Goal: Check status

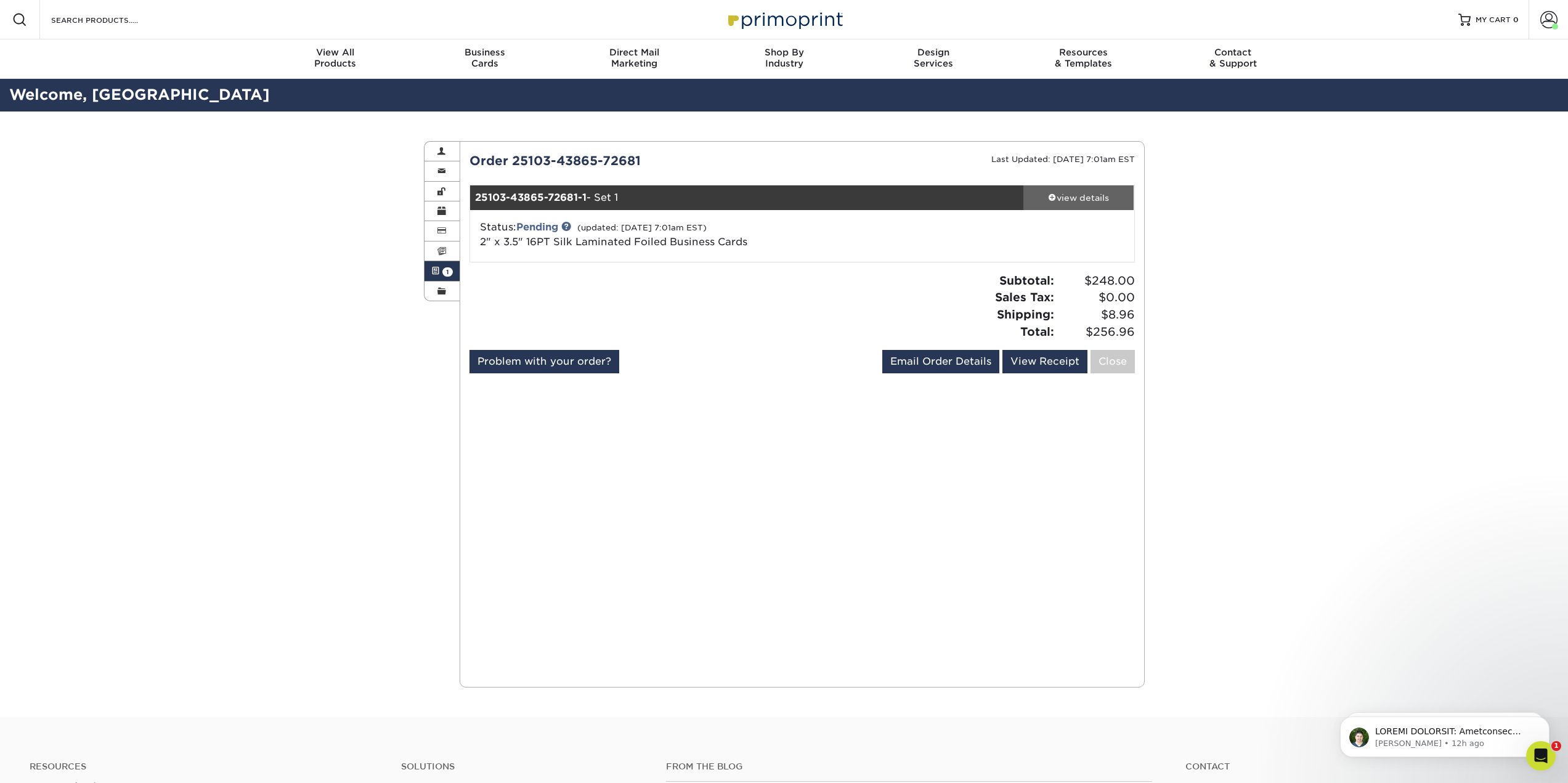
click at [1071, 198] on div "view details" at bounding box center [1079, 198] width 111 height 12
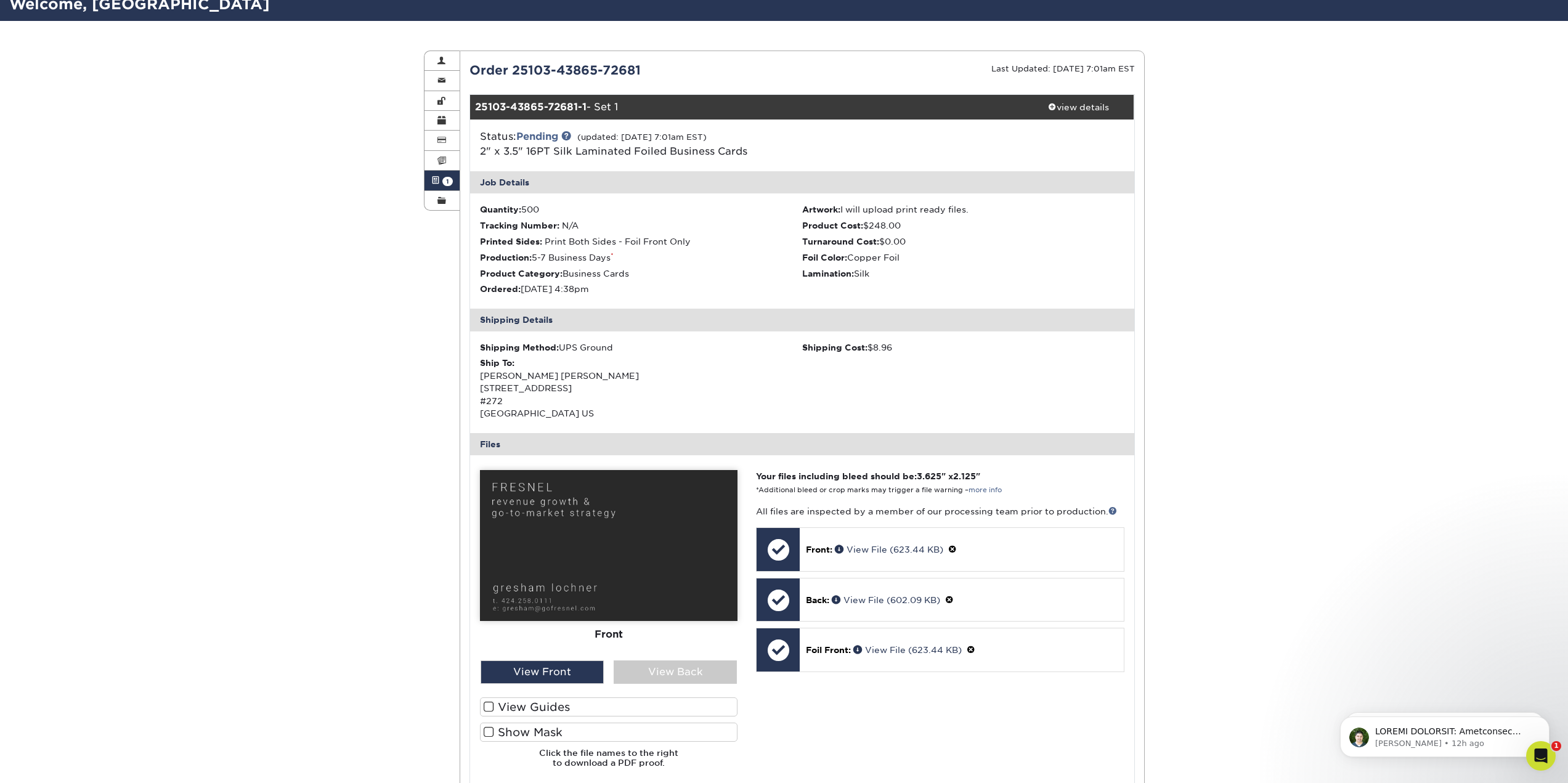
scroll to position [61, 0]
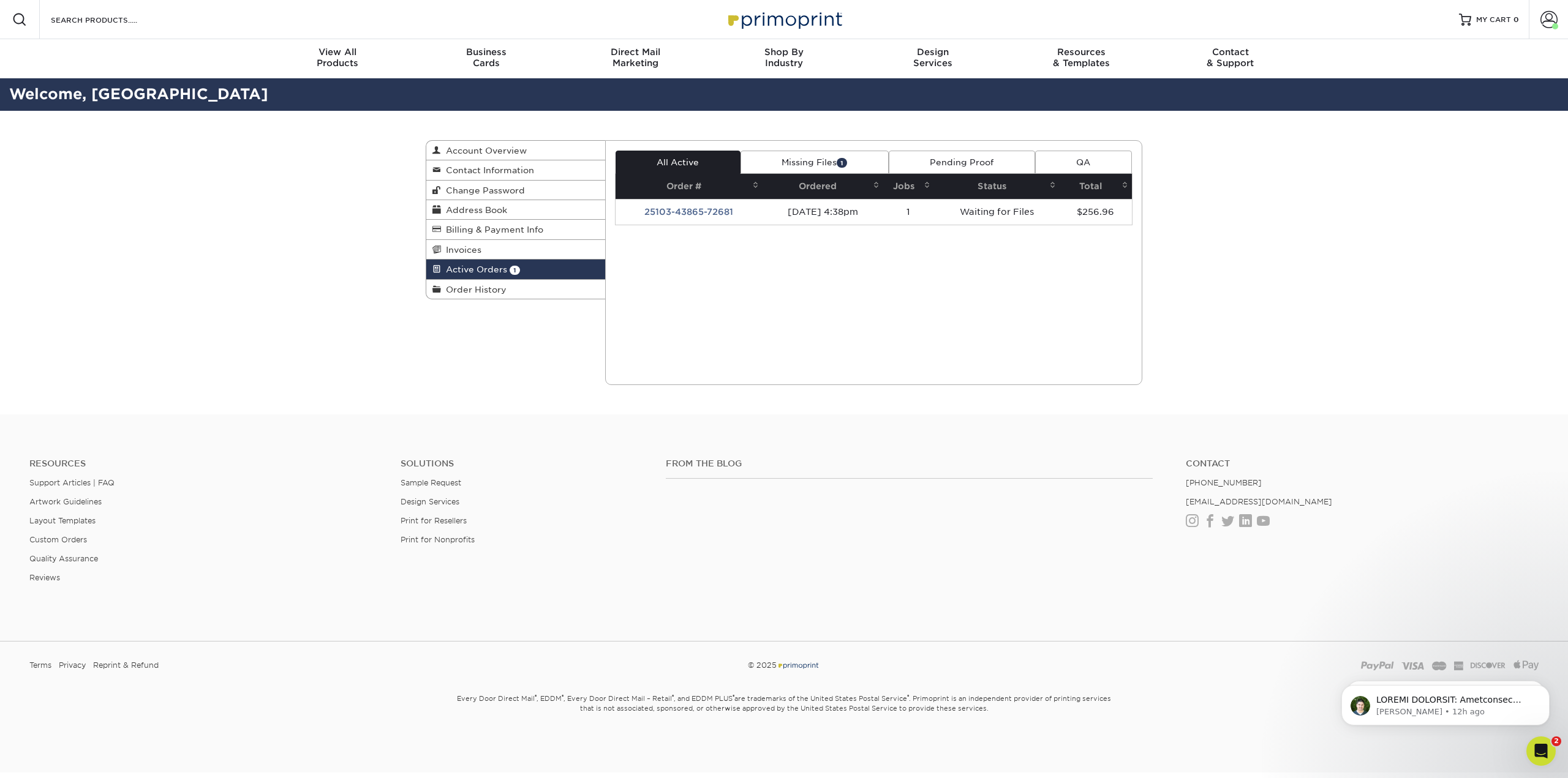
click at [796, 166] on link "Missing Files 1" at bounding box center [814, 162] width 148 height 23
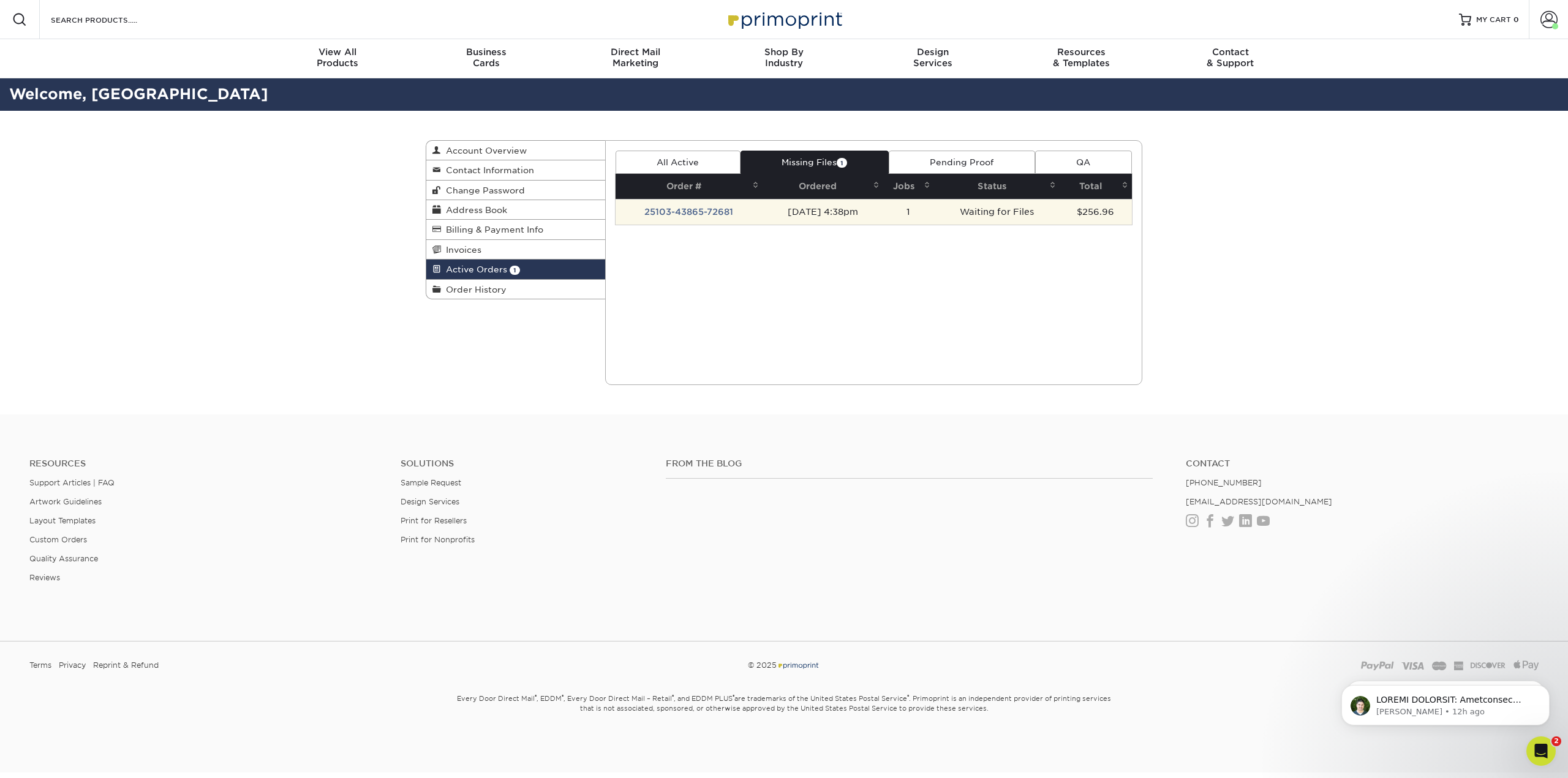
click at [718, 211] on td "25103-43865-72681" at bounding box center [689, 212] width 147 height 26
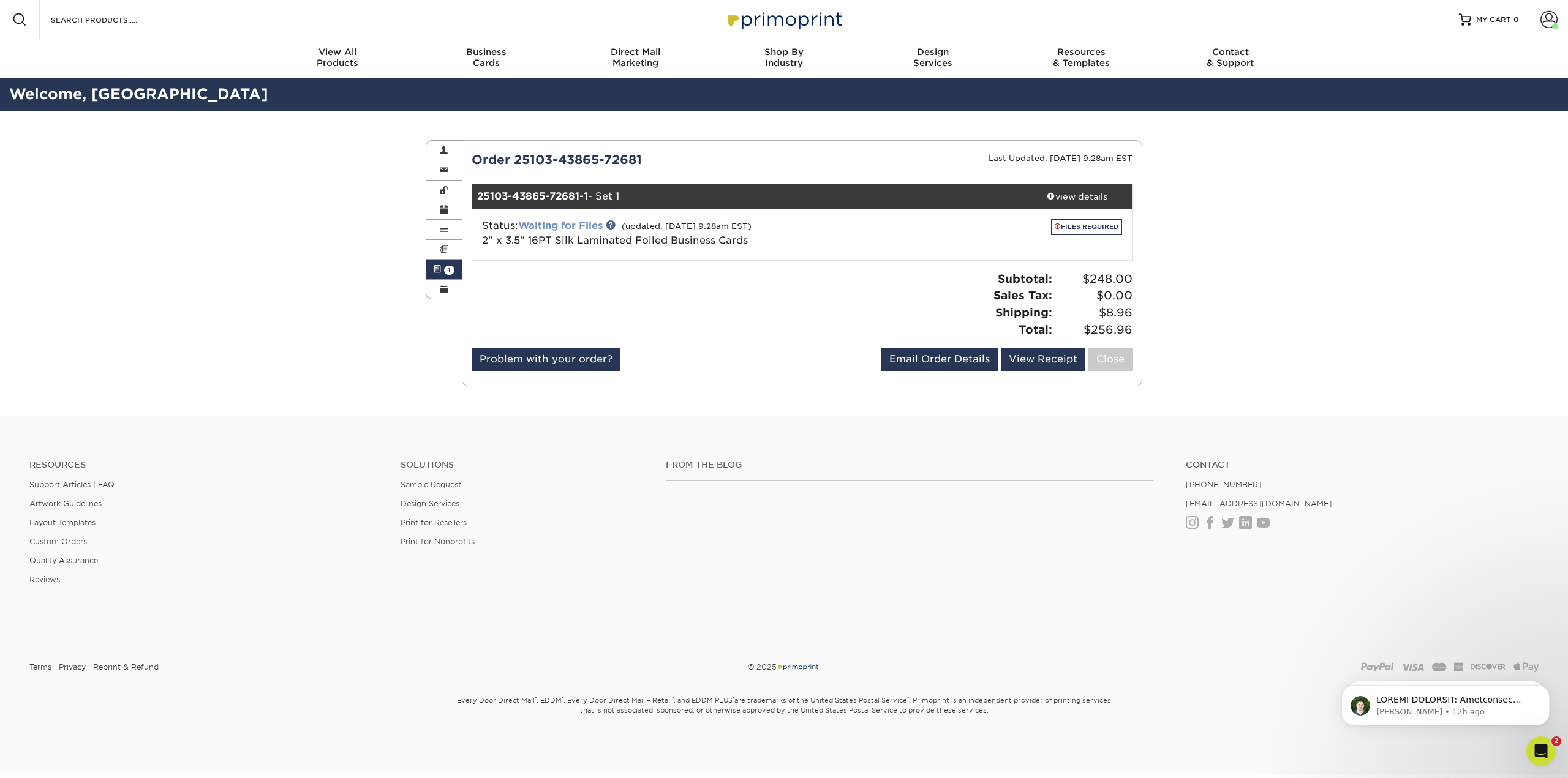
click at [563, 227] on link "Waiting for Files" at bounding box center [560, 226] width 85 height 11
